Goal: Obtain resource: Download file/media

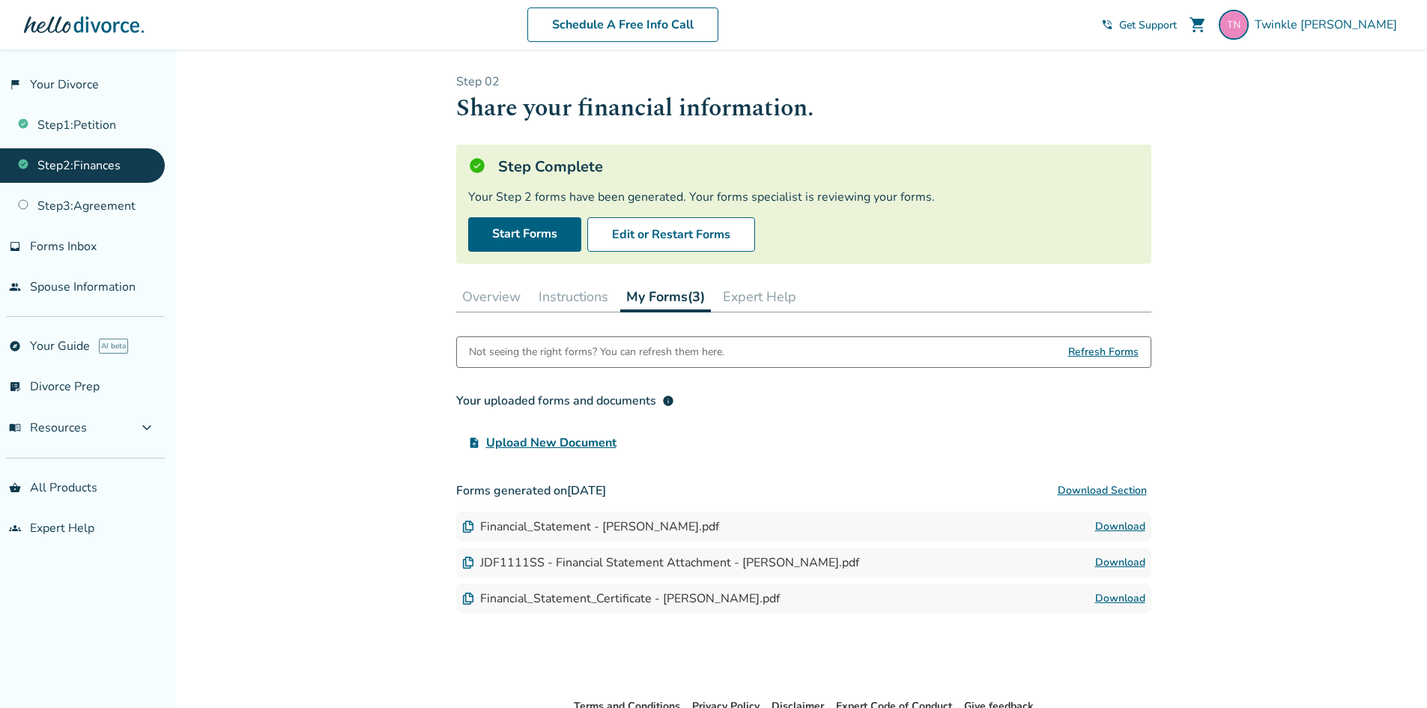
click at [1130, 598] on link "Download" at bounding box center [1120, 598] width 50 height 18
click at [1117, 523] on link "Download" at bounding box center [1120, 527] width 50 height 18
click at [1123, 559] on link "Download" at bounding box center [1120, 562] width 50 height 18
click at [94, 208] on link "Step 3 : Agreement" at bounding box center [82, 206] width 165 height 34
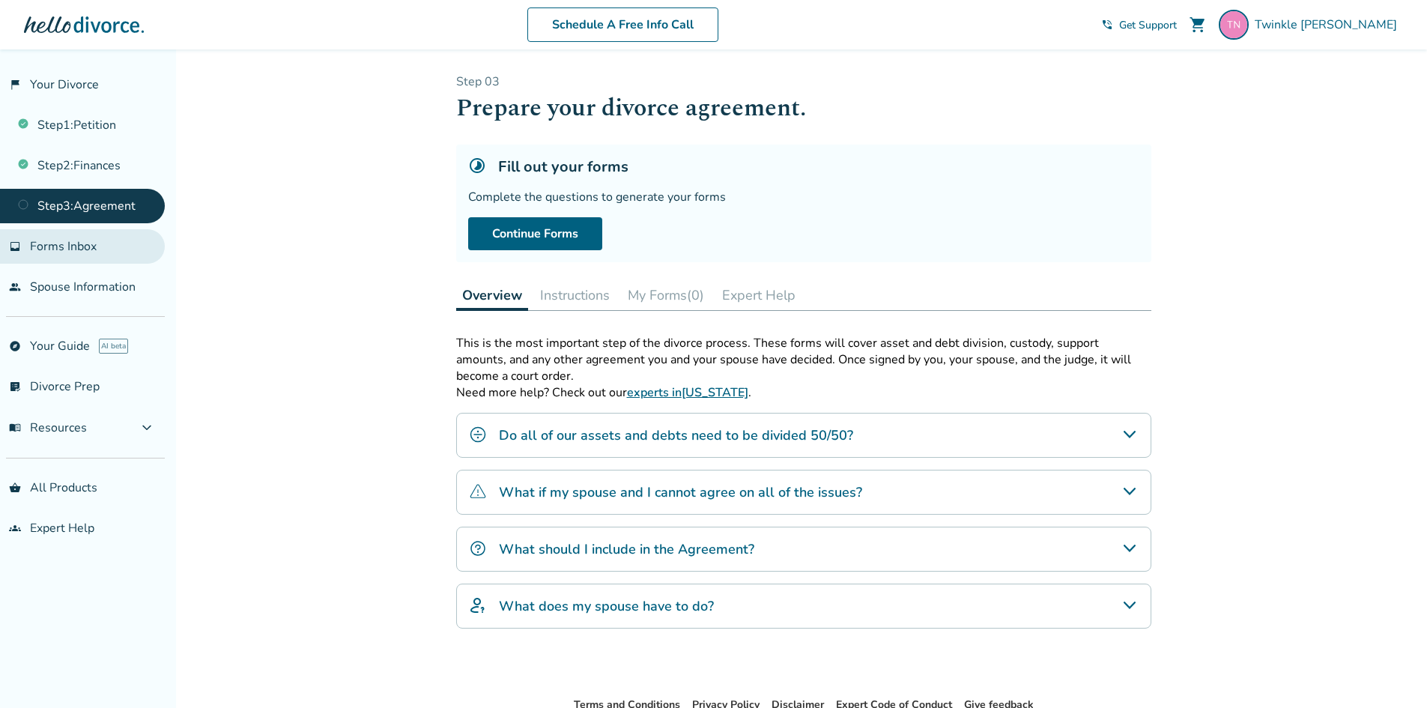
click at [86, 246] on span "Forms Inbox" at bounding box center [63, 246] width 67 height 16
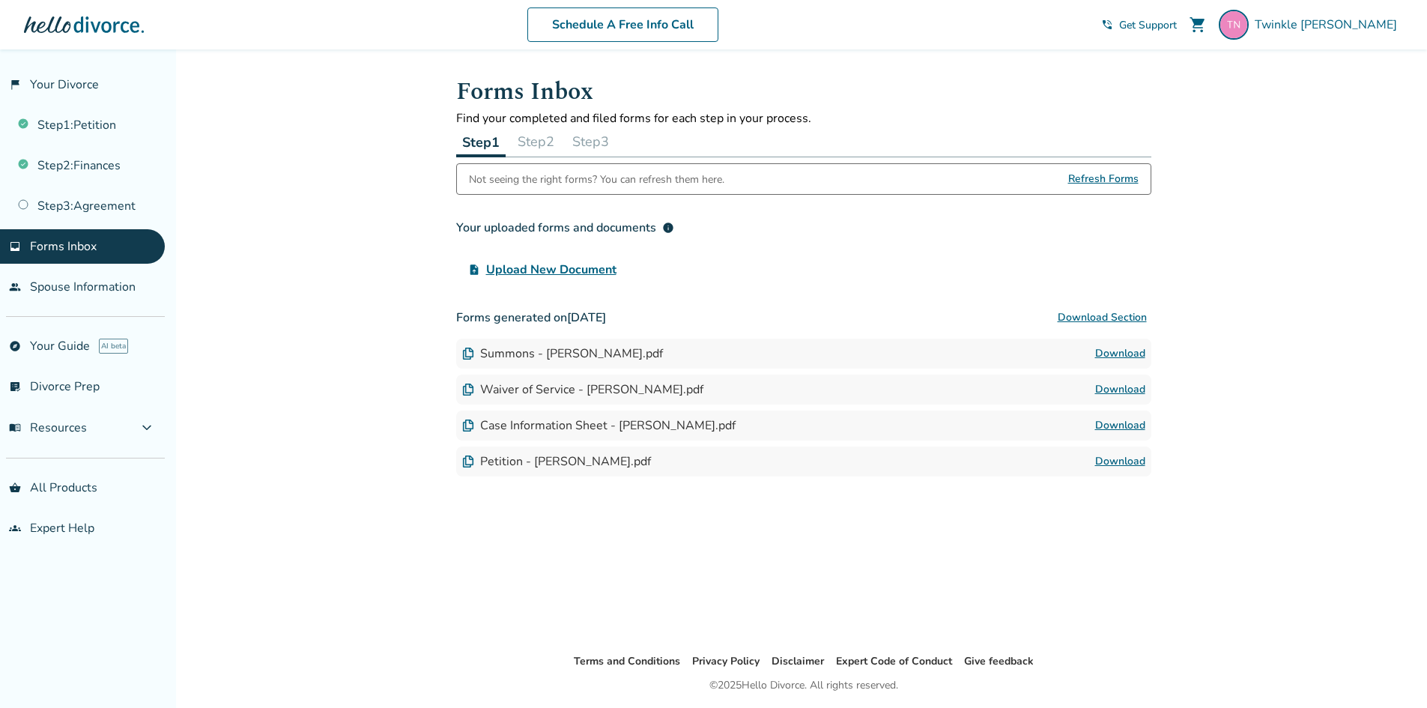
click at [1114, 346] on link "Download" at bounding box center [1120, 354] width 50 height 18
click at [1116, 391] on link "Download" at bounding box center [1120, 389] width 50 height 18
click at [1117, 461] on link "Download" at bounding box center [1120, 461] width 50 height 18
click at [83, 282] on link "people Spouse Information" at bounding box center [82, 287] width 165 height 34
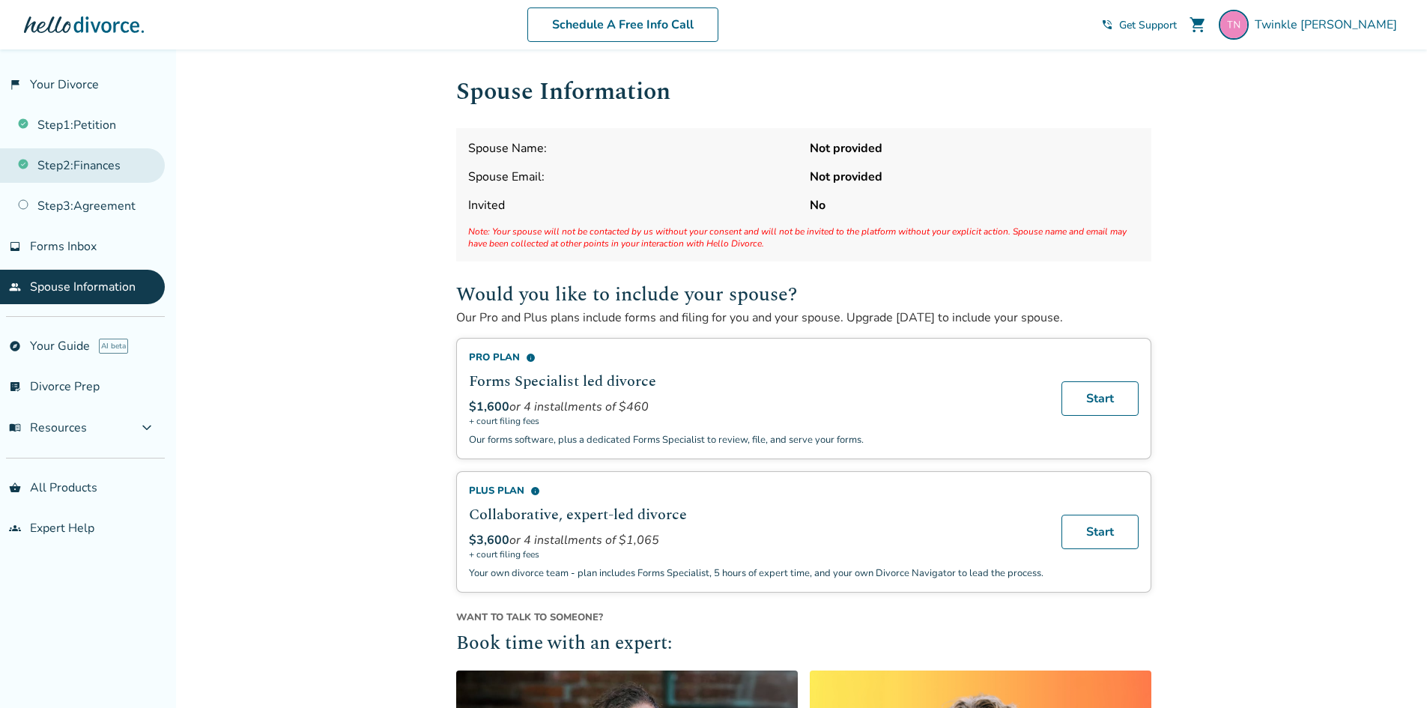
click at [85, 167] on link "Step 2 : Finances" at bounding box center [82, 165] width 165 height 34
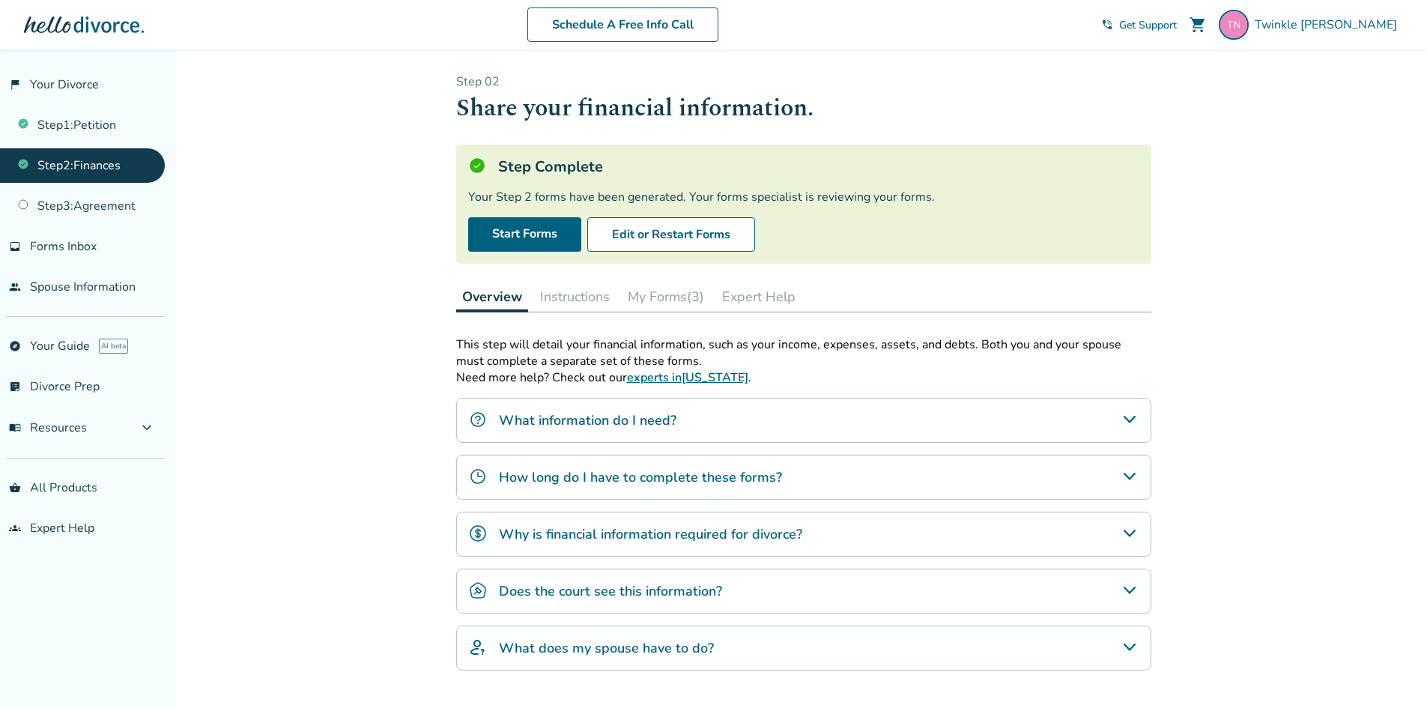
click at [682, 297] on button "My Forms (3)" at bounding box center [666, 297] width 88 height 30
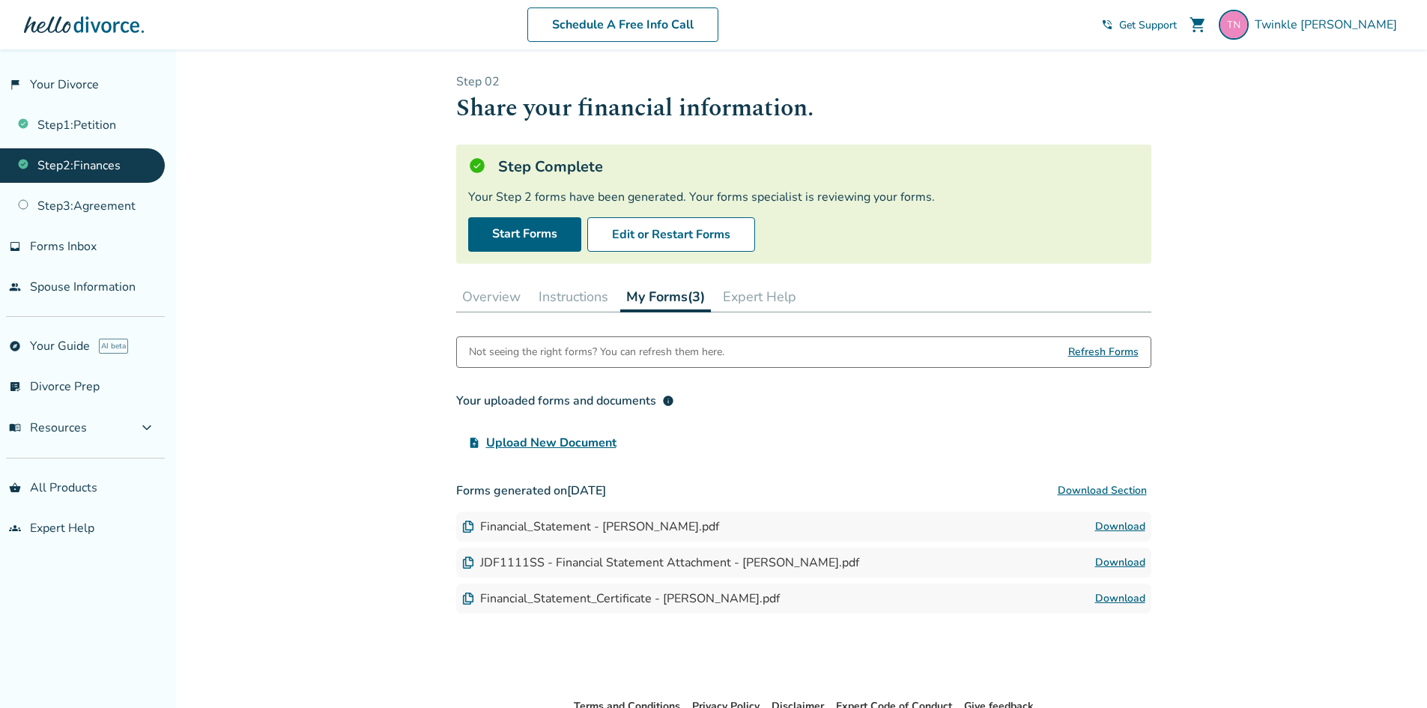
click at [1121, 526] on link "Download" at bounding box center [1120, 527] width 50 height 18
click at [1129, 562] on link "Download" at bounding box center [1120, 562] width 50 height 18
click at [1133, 557] on link "Download" at bounding box center [1120, 562] width 50 height 18
click at [1129, 561] on link "Download" at bounding box center [1120, 562] width 50 height 18
click at [1132, 522] on link "Download" at bounding box center [1120, 527] width 50 height 18
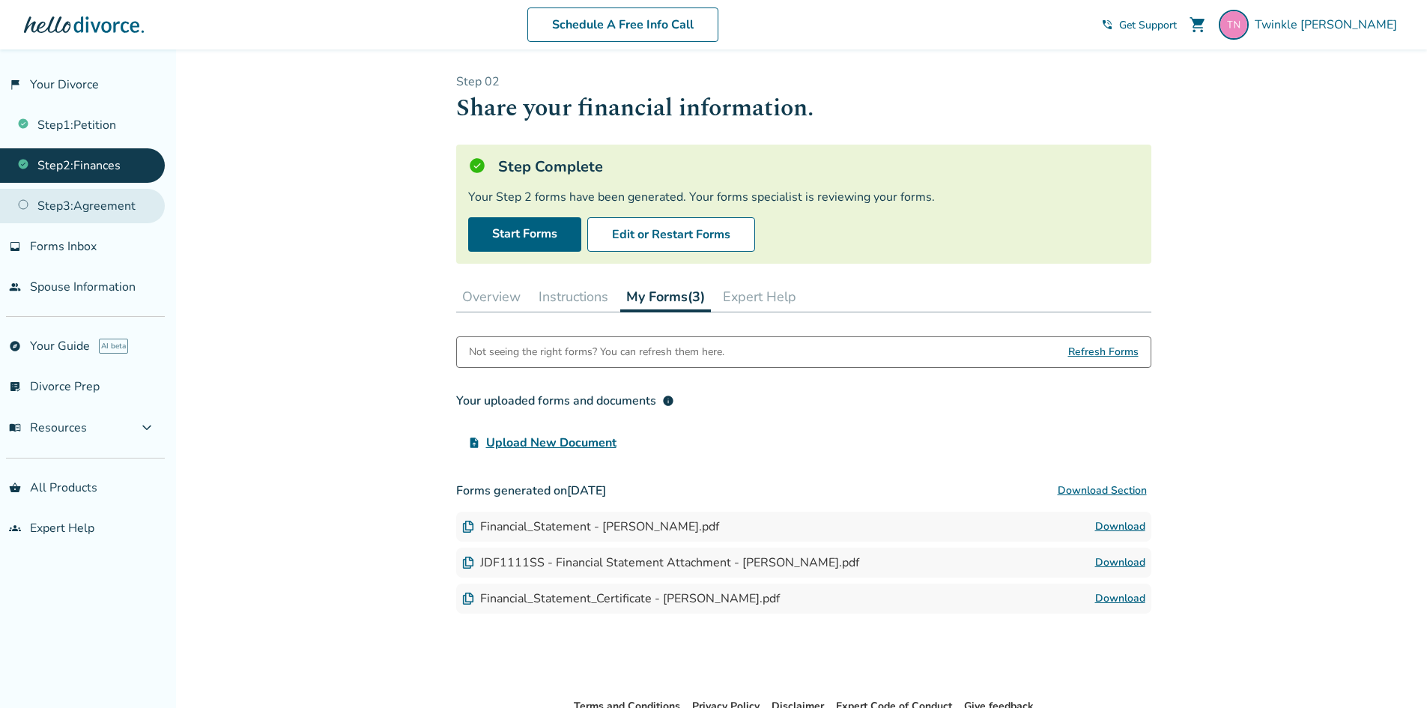
click at [100, 206] on link "Step 3 : Agreement" at bounding box center [82, 206] width 165 height 34
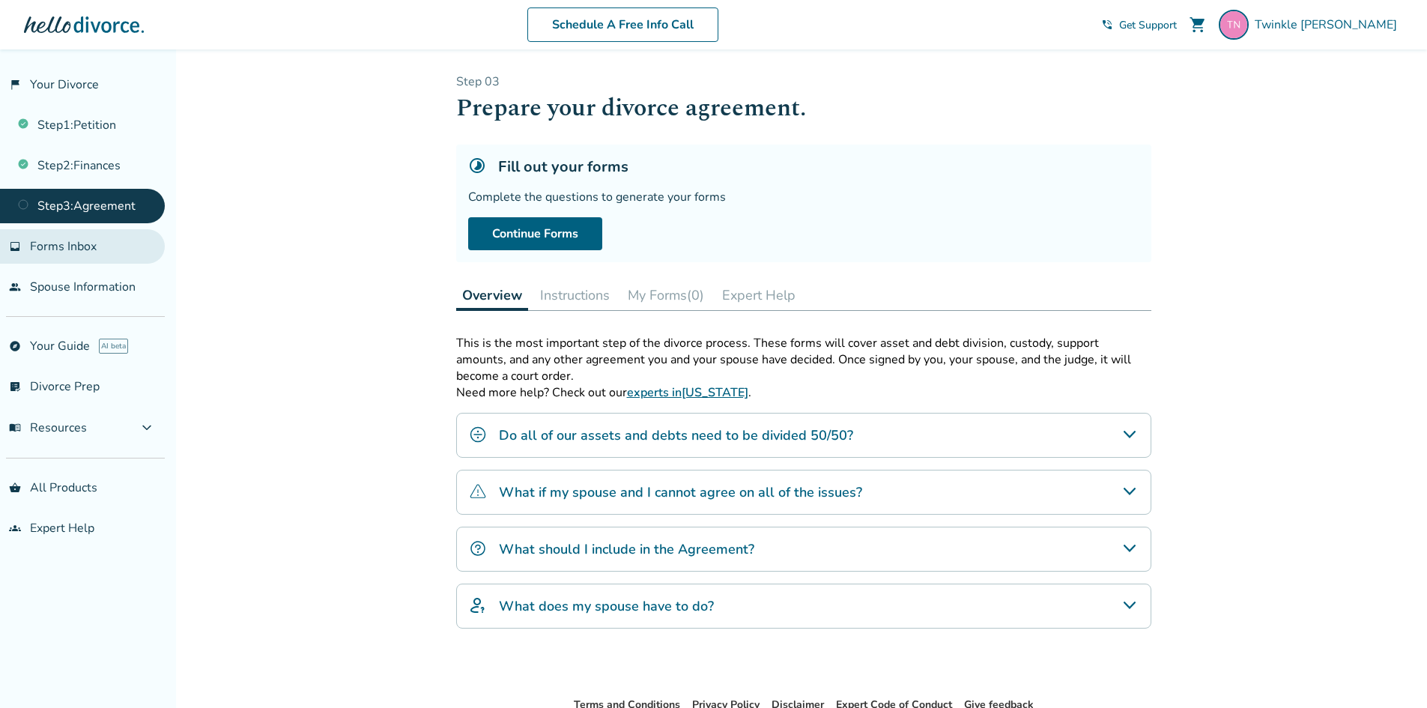
click at [76, 246] on span "Forms Inbox" at bounding box center [63, 246] width 67 height 16
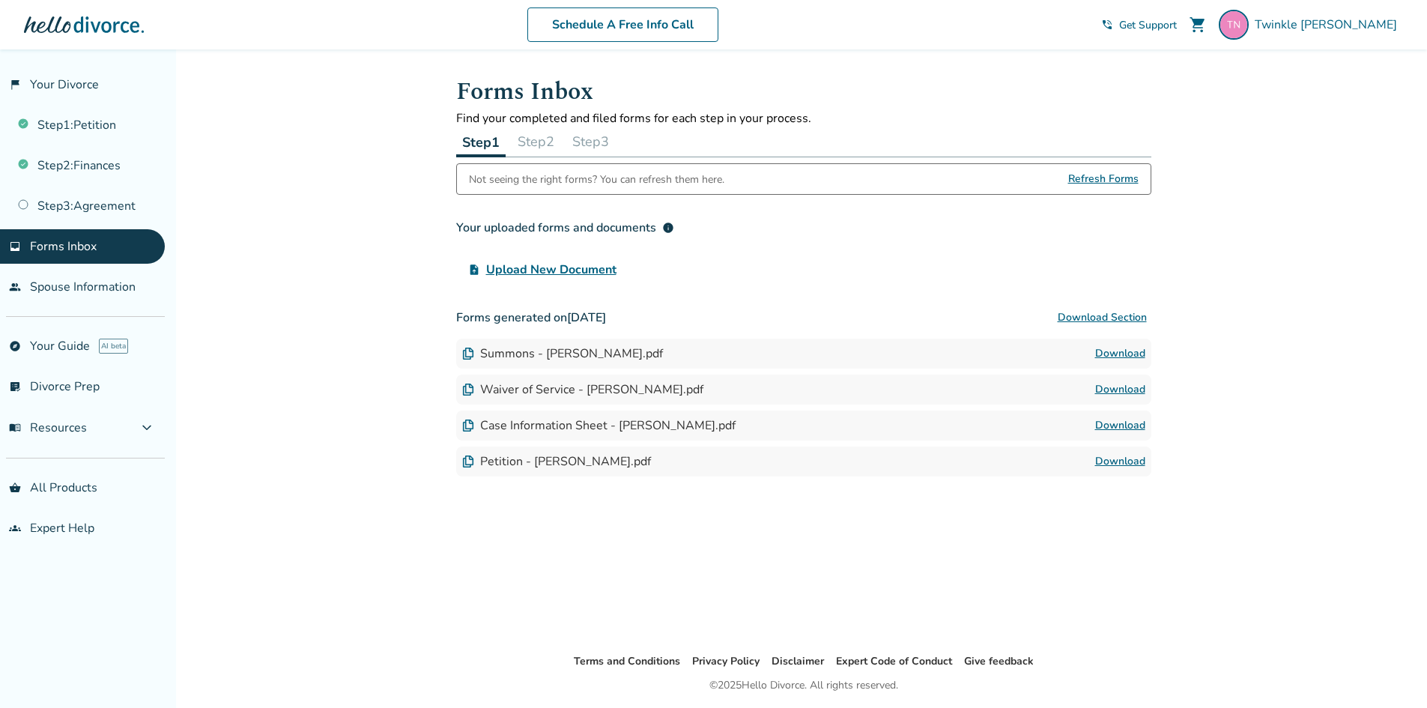
click at [1129, 427] on link "Download" at bounding box center [1120, 425] width 50 height 18
